Goal: Find specific page/section: Find specific page/section

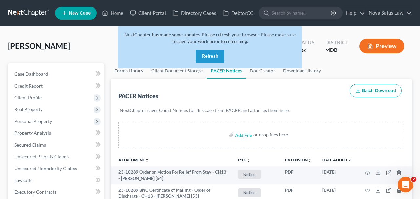
click at [202, 53] on button "Refresh" at bounding box center [210, 56] width 29 height 13
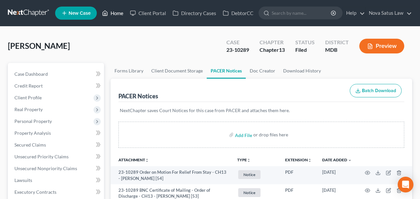
click at [116, 13] on link "Home" at bounding box center [113, 13] width 28 height 12
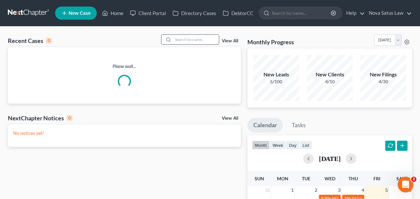
click at [173, 40] on input "search" at bounding box center [196, 40] width 46 height 10
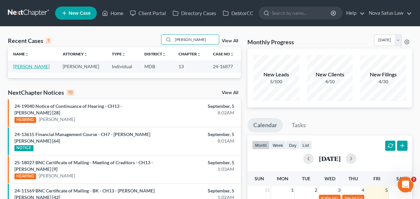
type input "hammond"
click at [43, 68] on link "Hammond, Fard" at bounding box center [31, 67] width 36 height 6
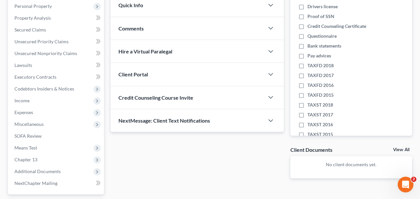
scroll to position [171, 0]
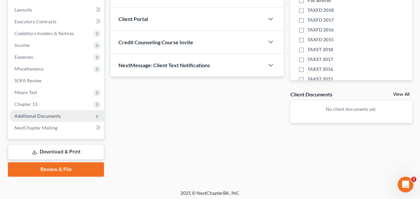
click at [47, 115] on span "Additional Documents" at bounding box center [37, 116] width 46 height 6
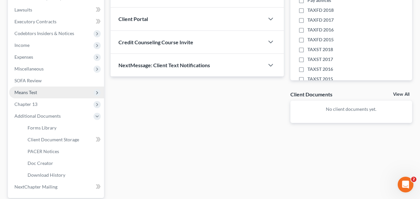
scroll to position [205, 0]
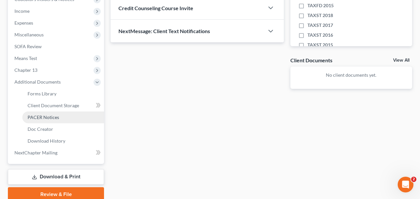
click at [43, 115] on span "PACER Notices" at bounding box center [43, 118] width 31 height 6
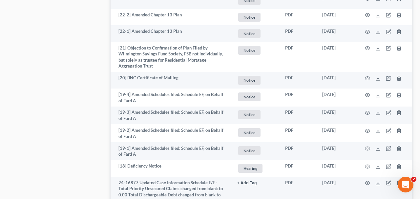
scroll to position [1377, 0]
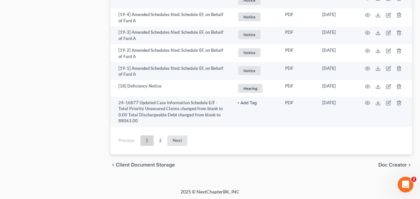
click at [179, 138] on link "Next" at bounding box center [177, 140] width 20 height 10
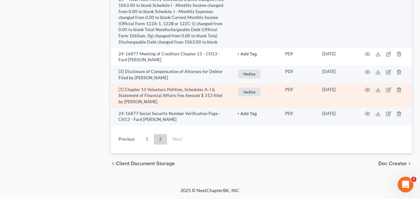
scroll to position [644, 0]
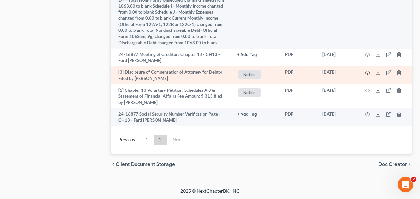
click at [368, 70] on icon "button" at bounding box center [367, 72] width 5 height 5
